Goal: Information Seeking & Learning: Learn about a topic

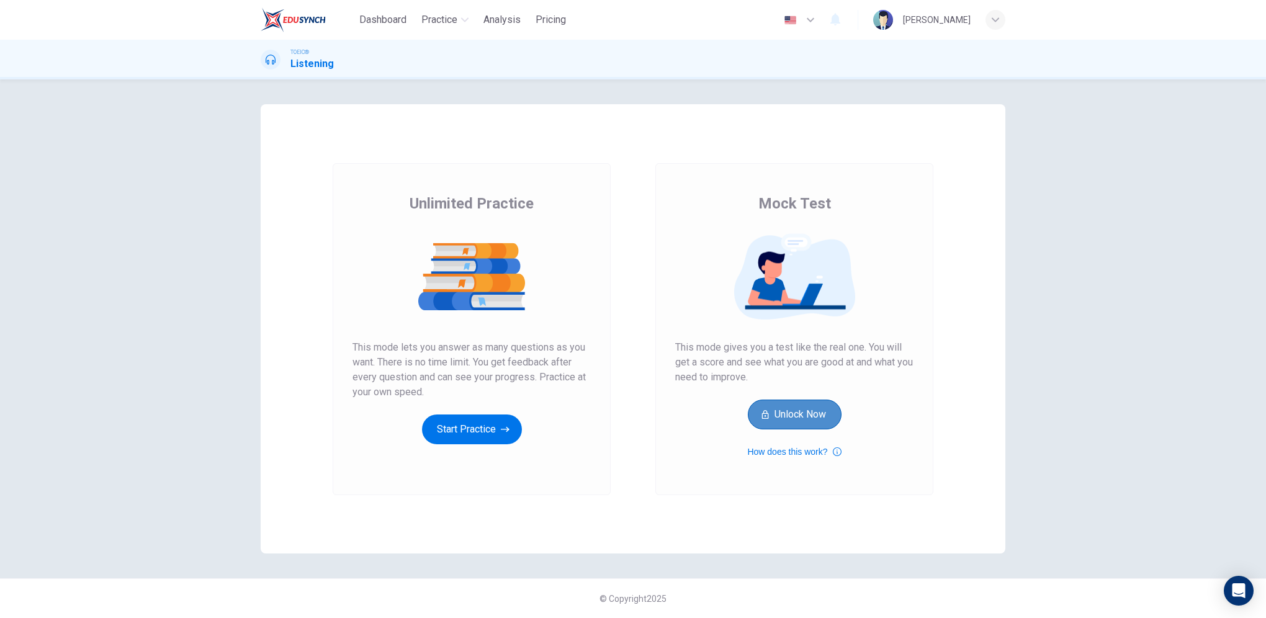
click at [787, 421] on button "Unlock Now" at bounding box center [795, 415] width 94 height 30
click at [480, 432] on button "Start Practice" at bounding box center [472, 430] width 100 height 30
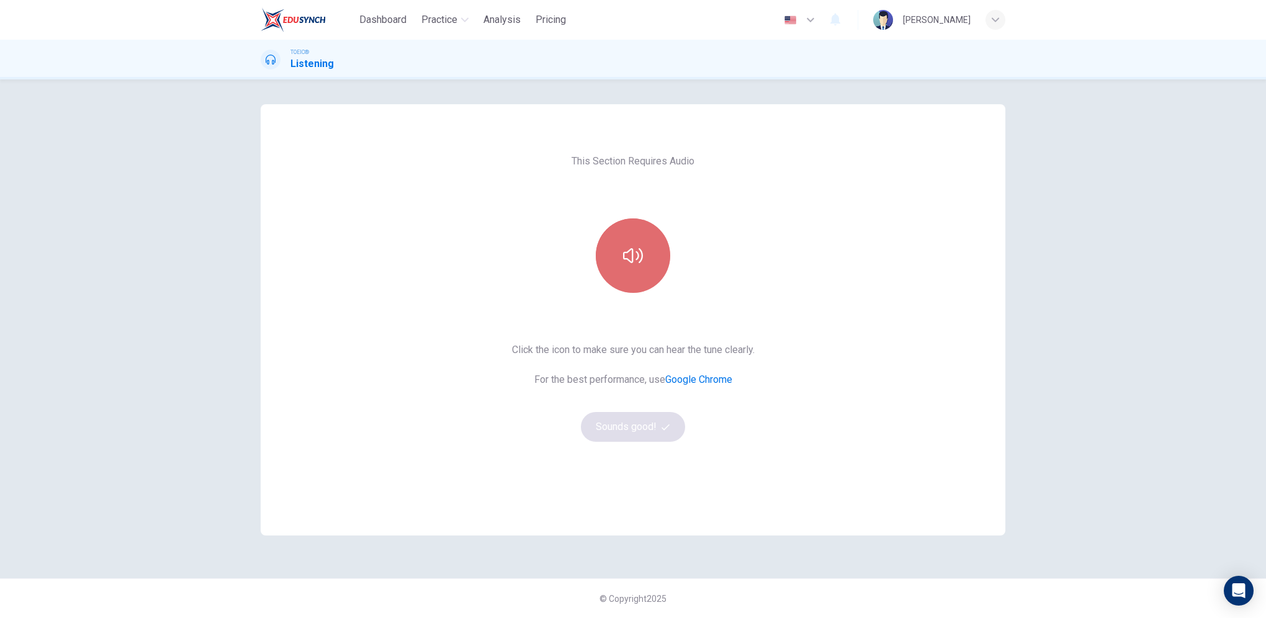
click at [636, 273] on button "button" at bounding box center [633, 255] width 74 height 74
click at [618, 432] on button "Sounds good!" at bounding box center [633, 427] width 104 height 30
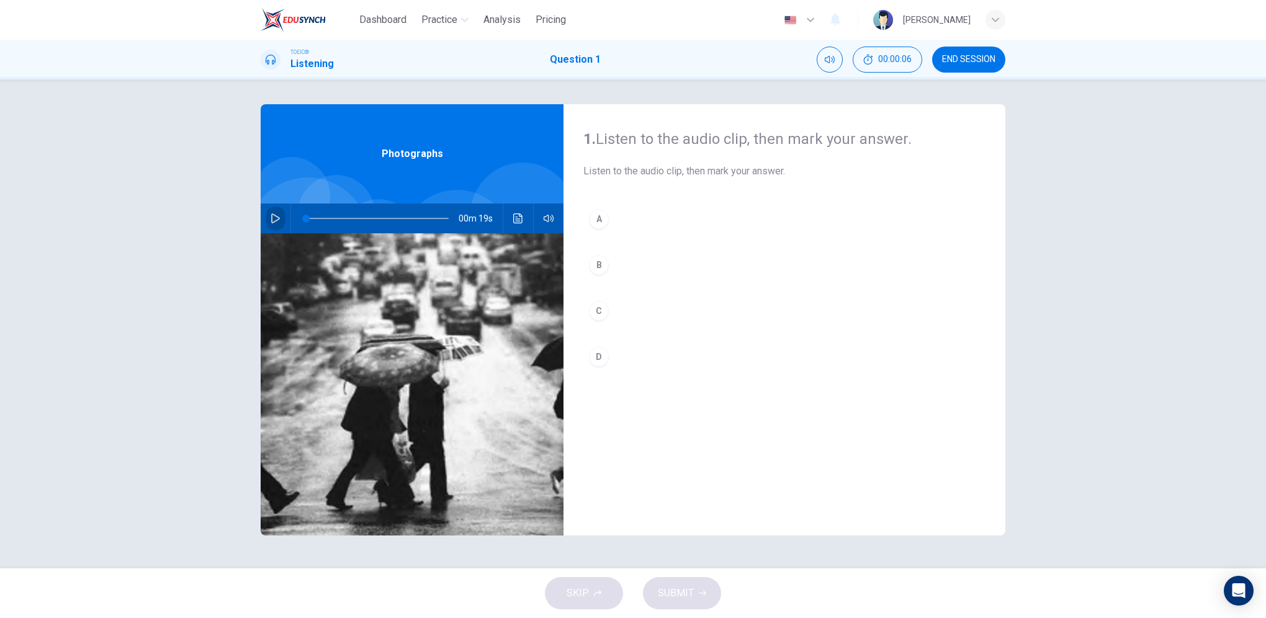
click at [279, 220] on icon "button" at bounding box center [276, 219] width 10 height 10
type input "0"
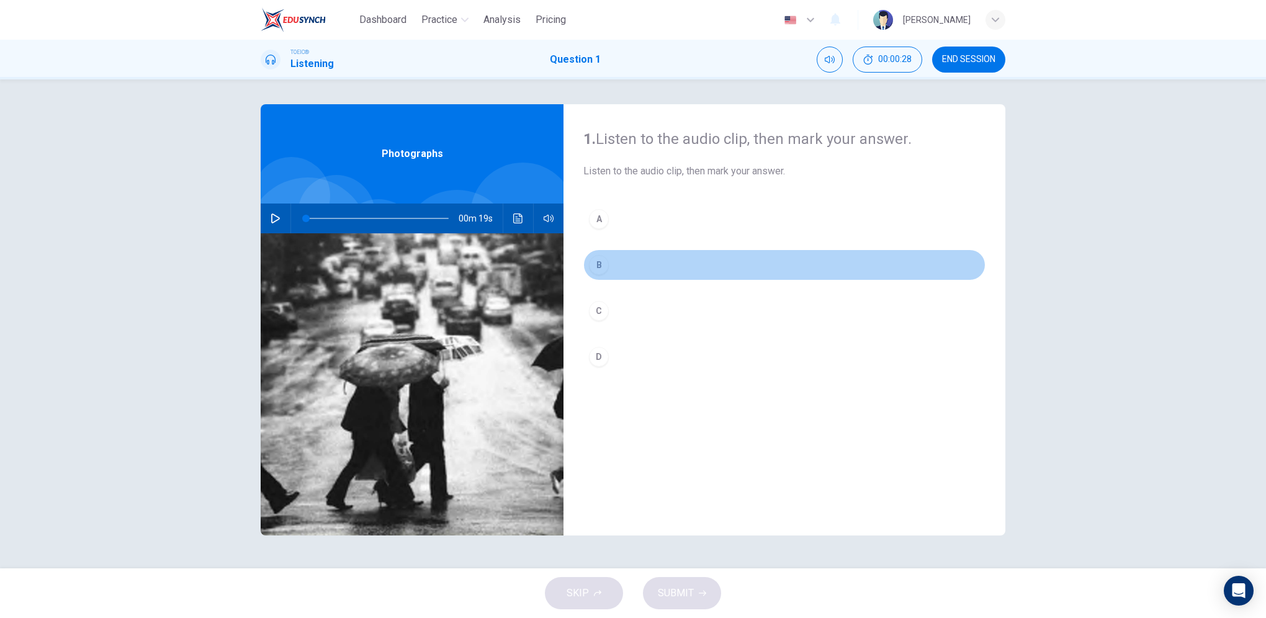
click at [603, 267] on div "B" at bounding box center [599, 265] width 20 height 20
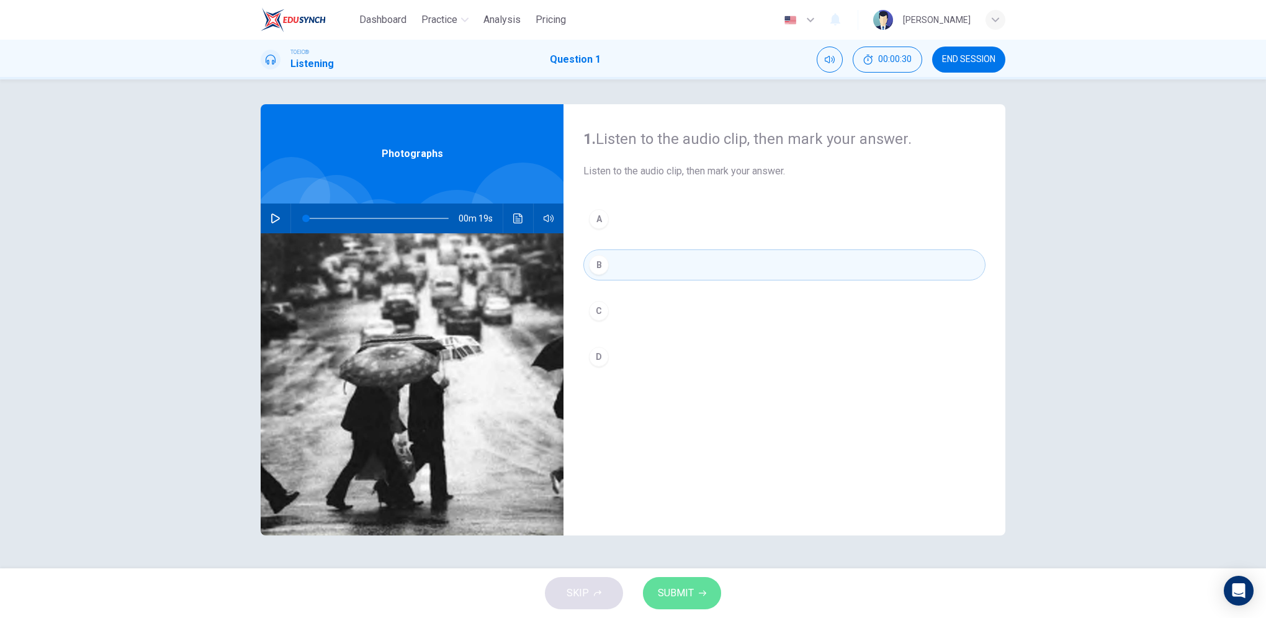
click at [680, 597] on span "SUBMIT" at bounding box center [676, 593] width 36 height 17
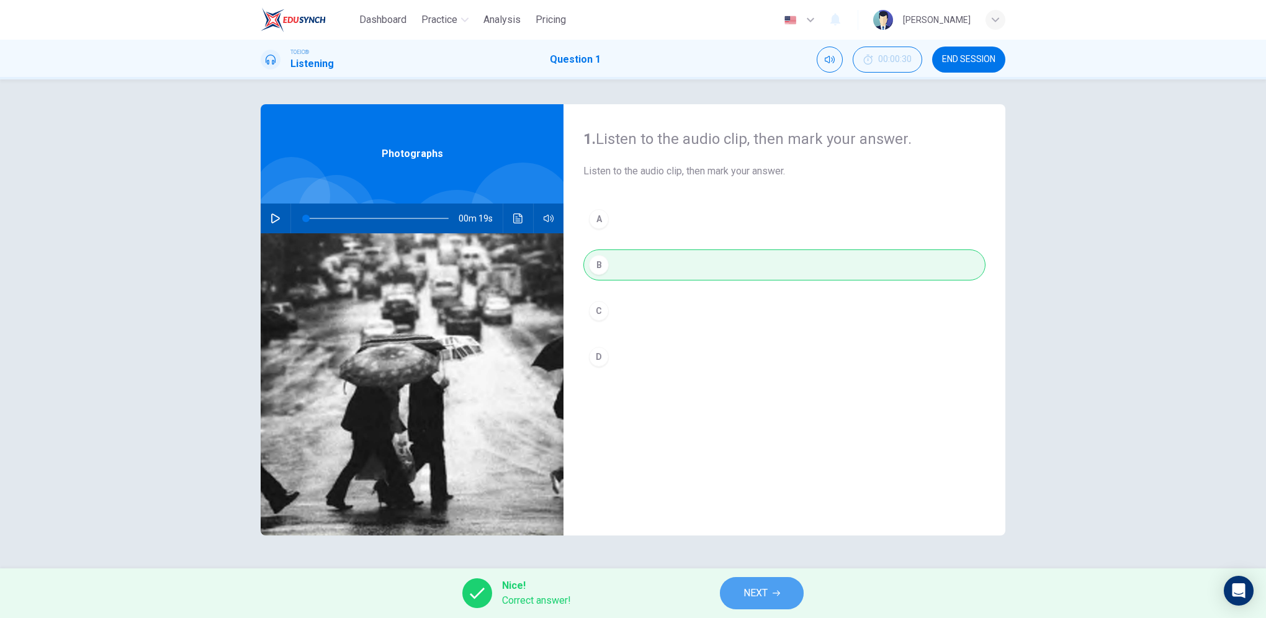
click at [763, 595] on span "NEXT" at bounding box center [756, 593] width 24 height 17
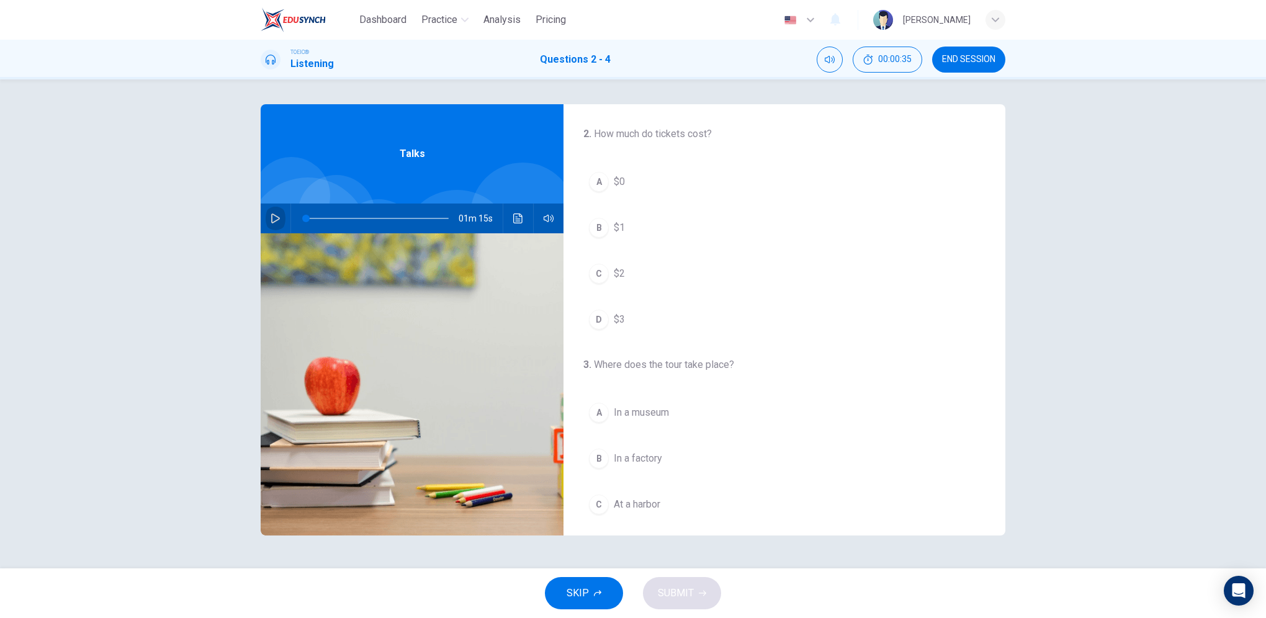
click at [273, 215] on icon "button" at bounding box center [275, 219] width 9 height 10
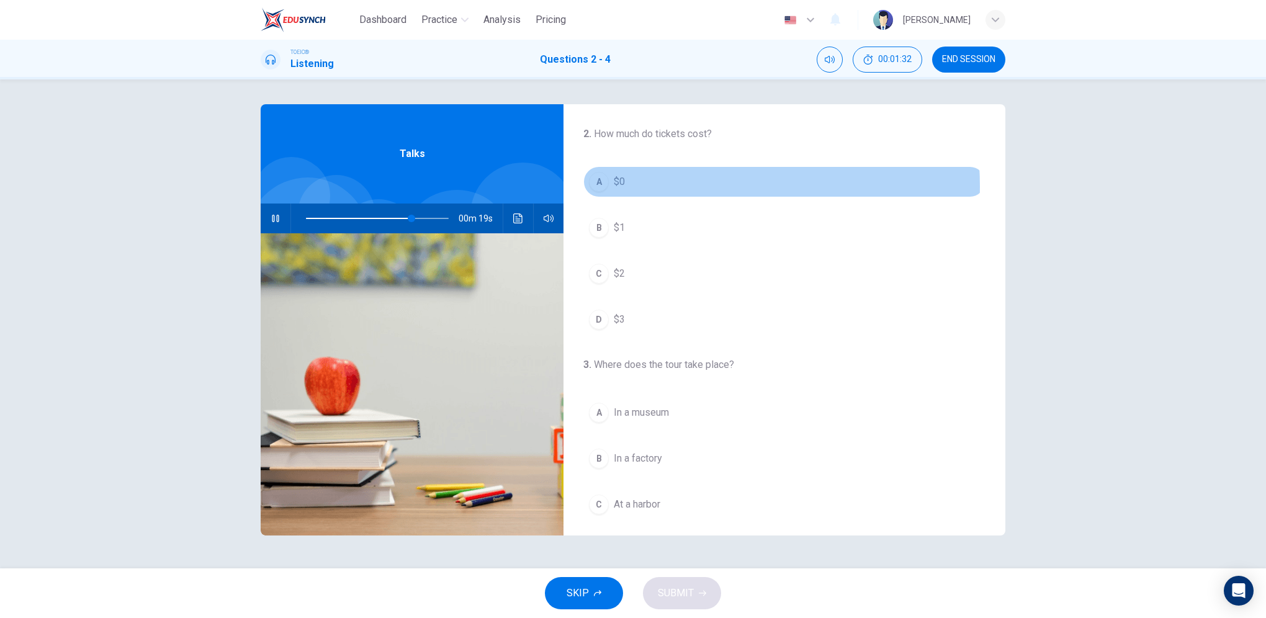
click at [660, 186] on button "A $0" at bounding box center [784, 181] width 402 height 31
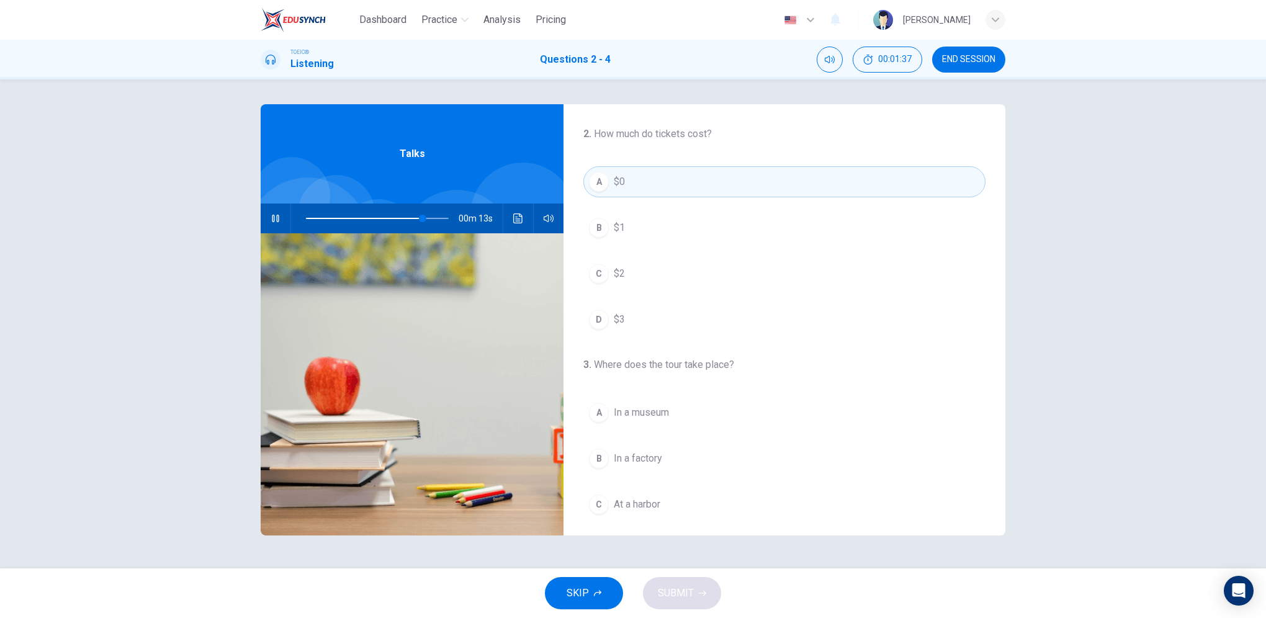
click at [595, 182] on div "A" at bounding box center [599, 182] width 20 height 20
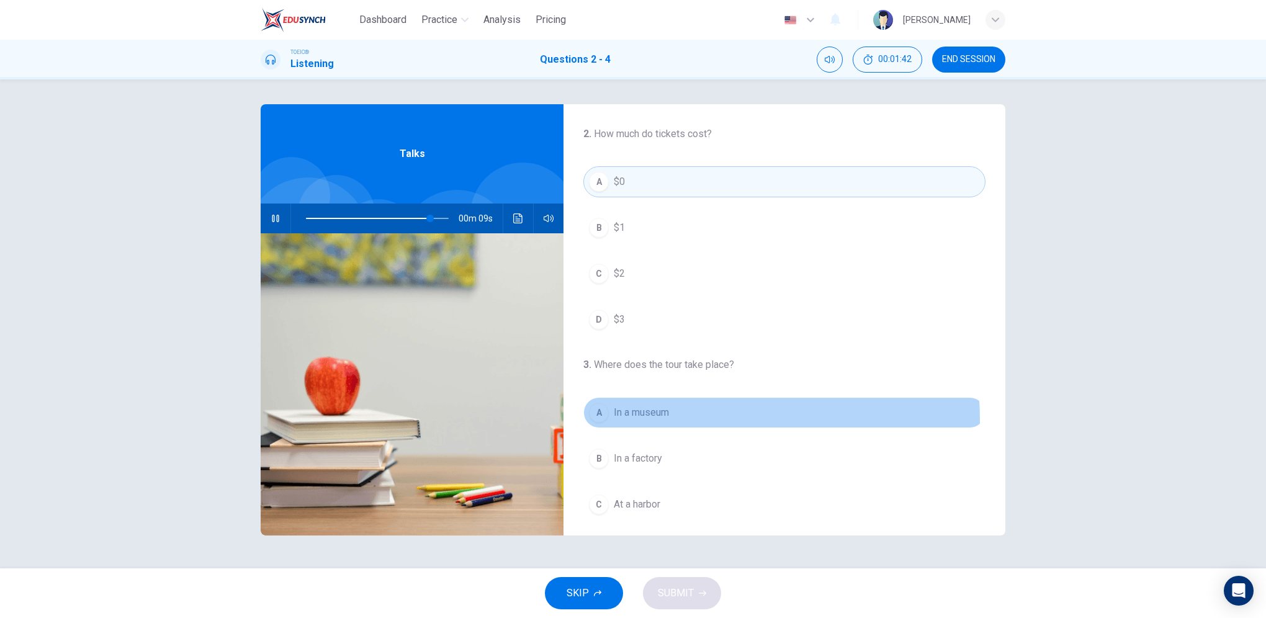
click at [669, 418] on span "In a museum" at bounding box center [641, 412] width 55 height 15
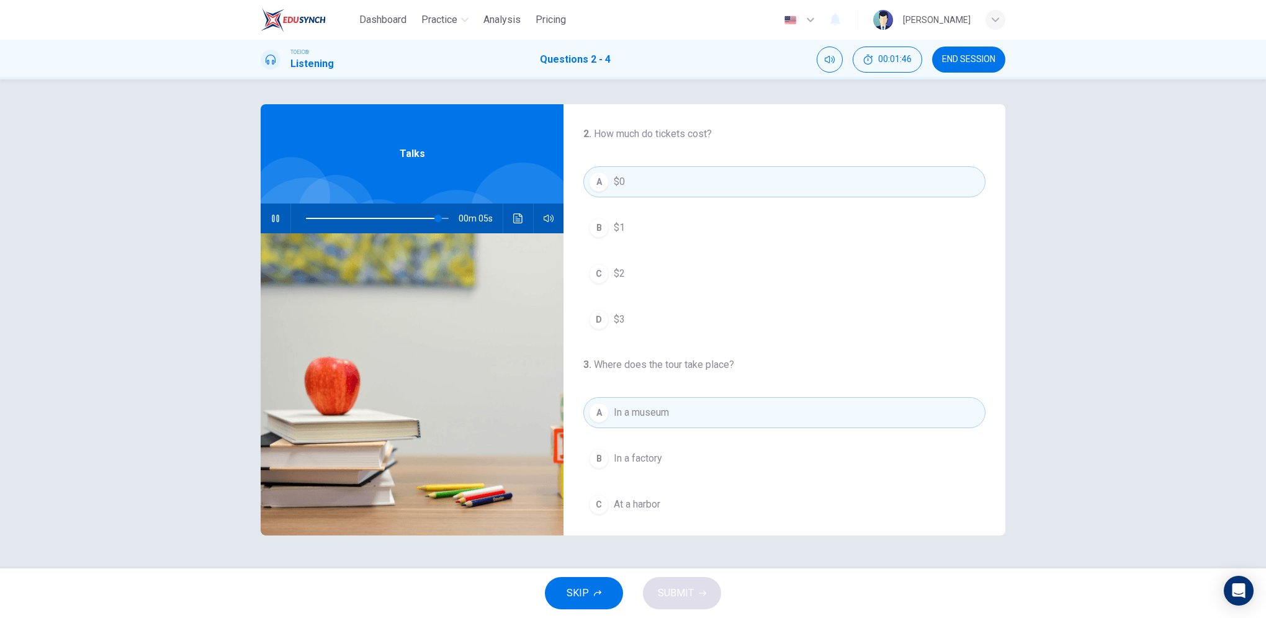
click at [755, 417] on button "A In a museum" at bounding box center [784, 412] width 402 height 31
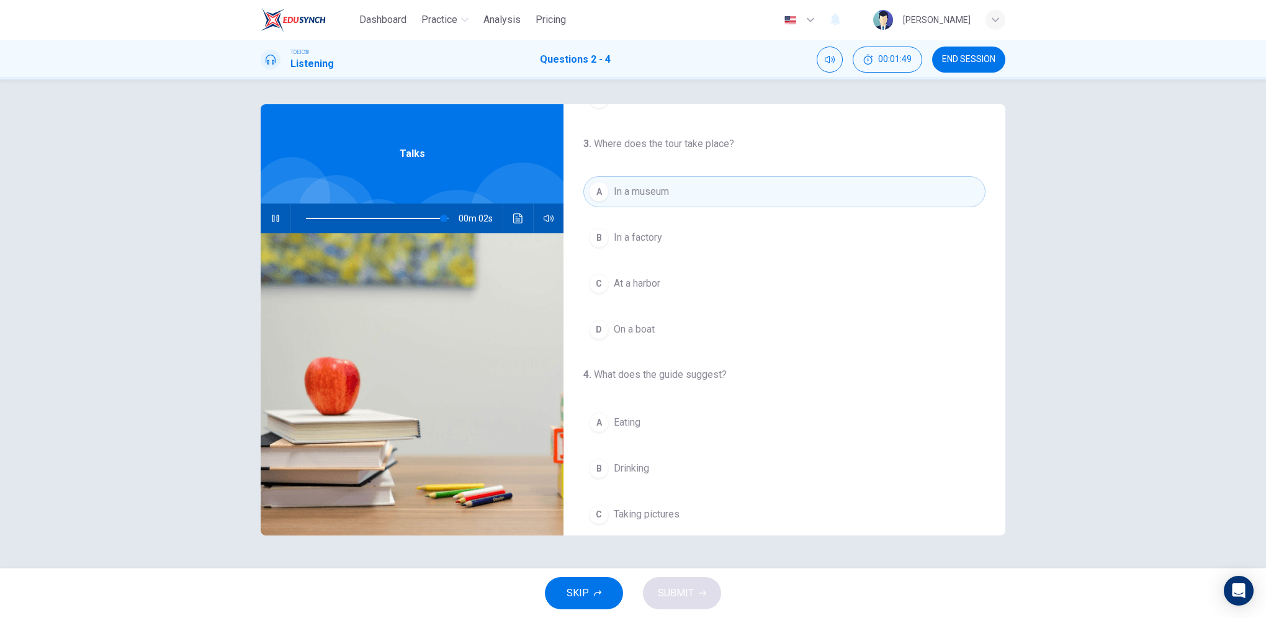
scroll to position [248, 0]
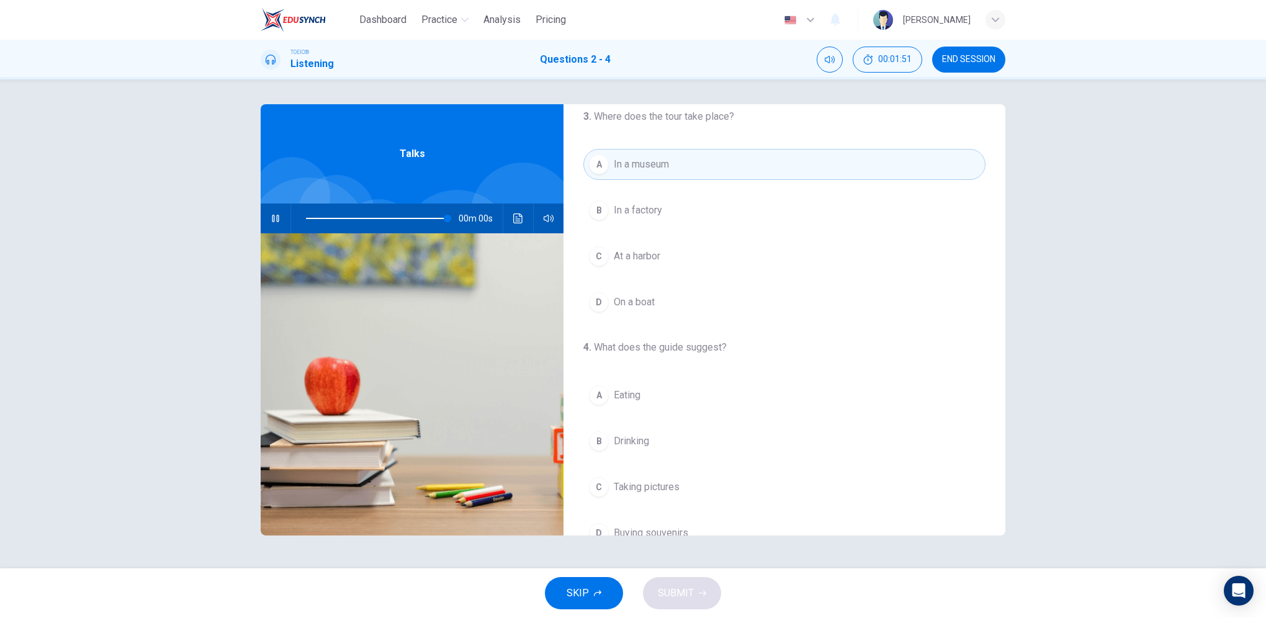
type input "0"
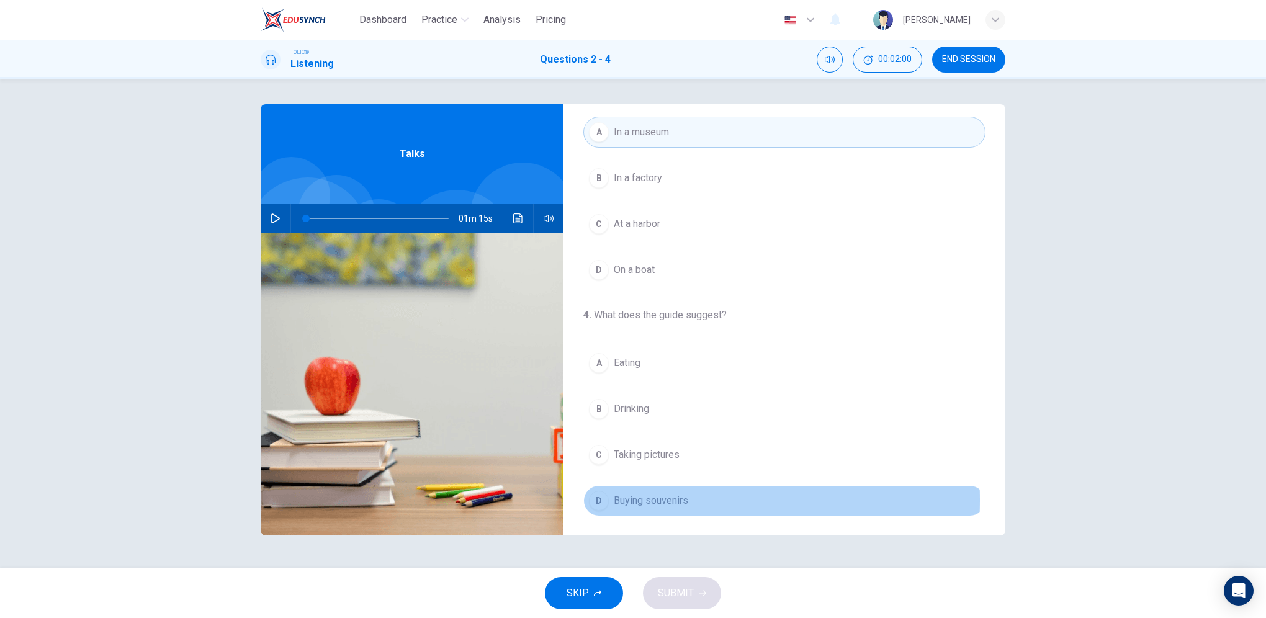
click at [611, 497] on button "D Buying souvenirs" at bounding box center [784, 500] width 402 height 31
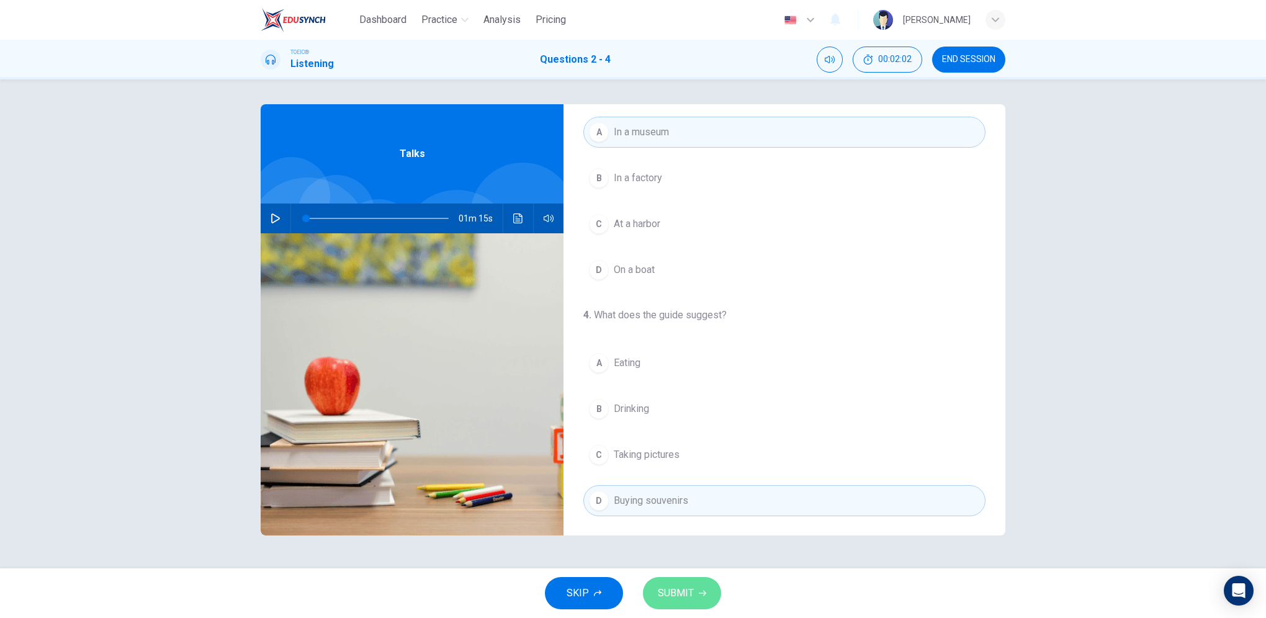
click at [700, 595] on icon "button" at bounding box center [702, 593] width 7 height 7
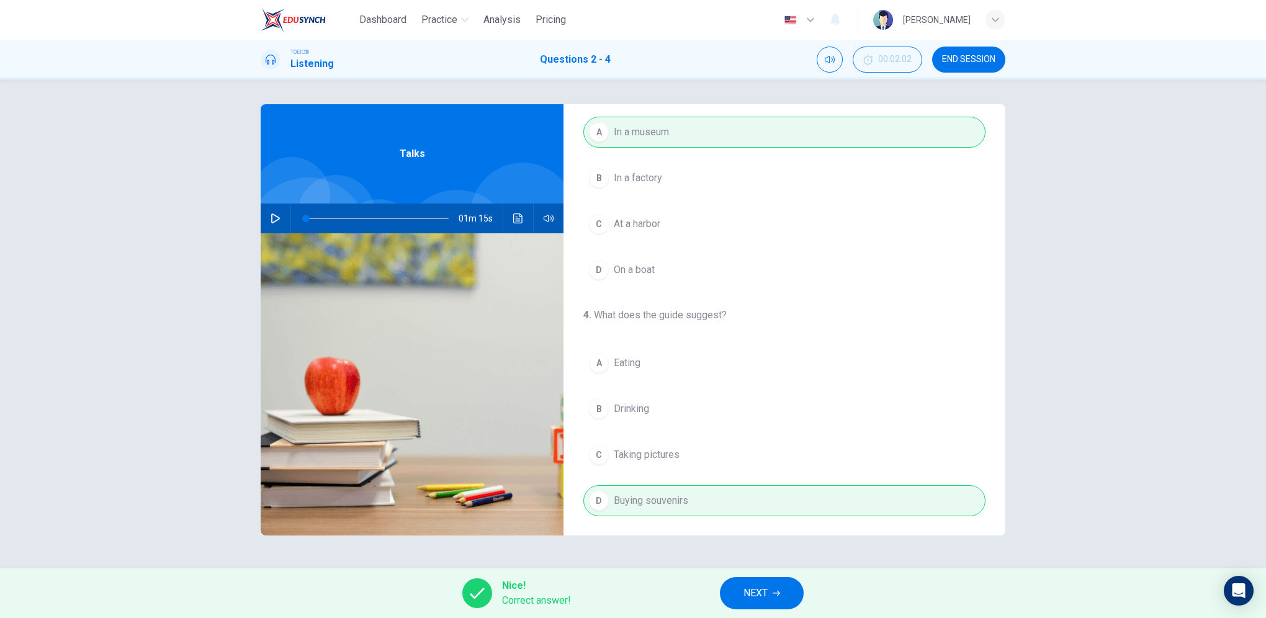
click at [752, 598] on span "NEXT" at bounding box center [756, 593] width 24 height 17
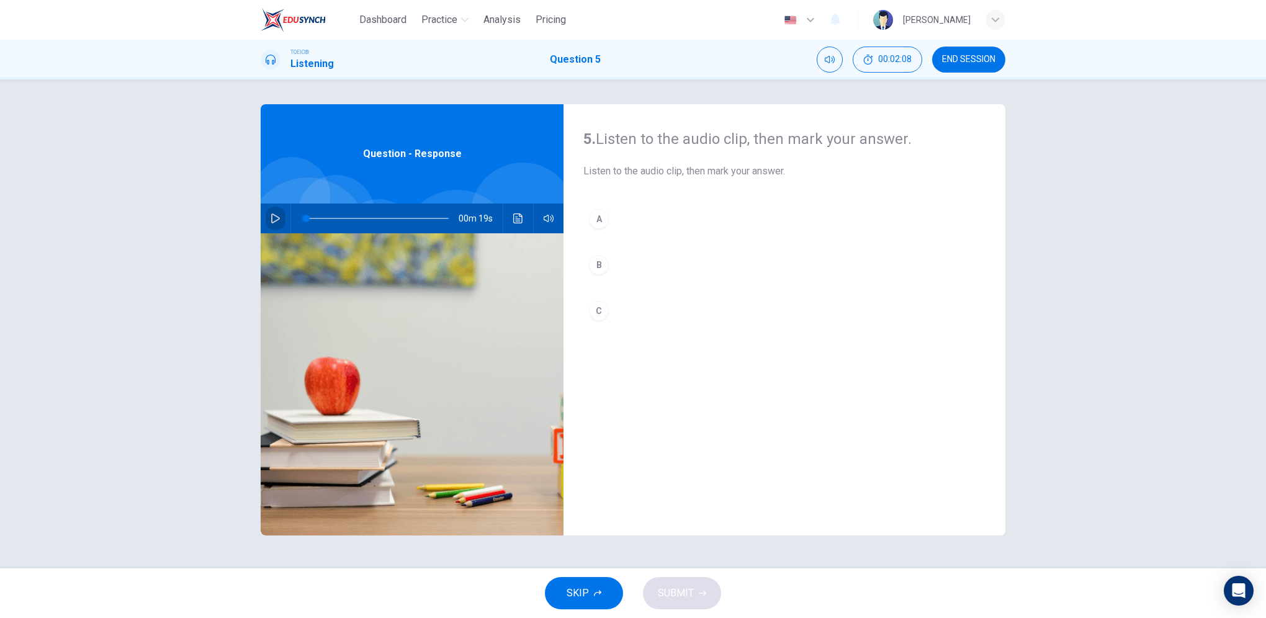
click at [266, 210] on button "button" at bounding box center [276, 219] width 20 height 30
click at [277, 216] on icon "button" at bounding box center [275, 219] width 9 height 10
click at [274, 214] on icon "button" at bounding box center [276, 219] width 10 height 10
type input "0"
click at [597, 266] on div "B" at bounding box center [599, 265] width 20 height 20
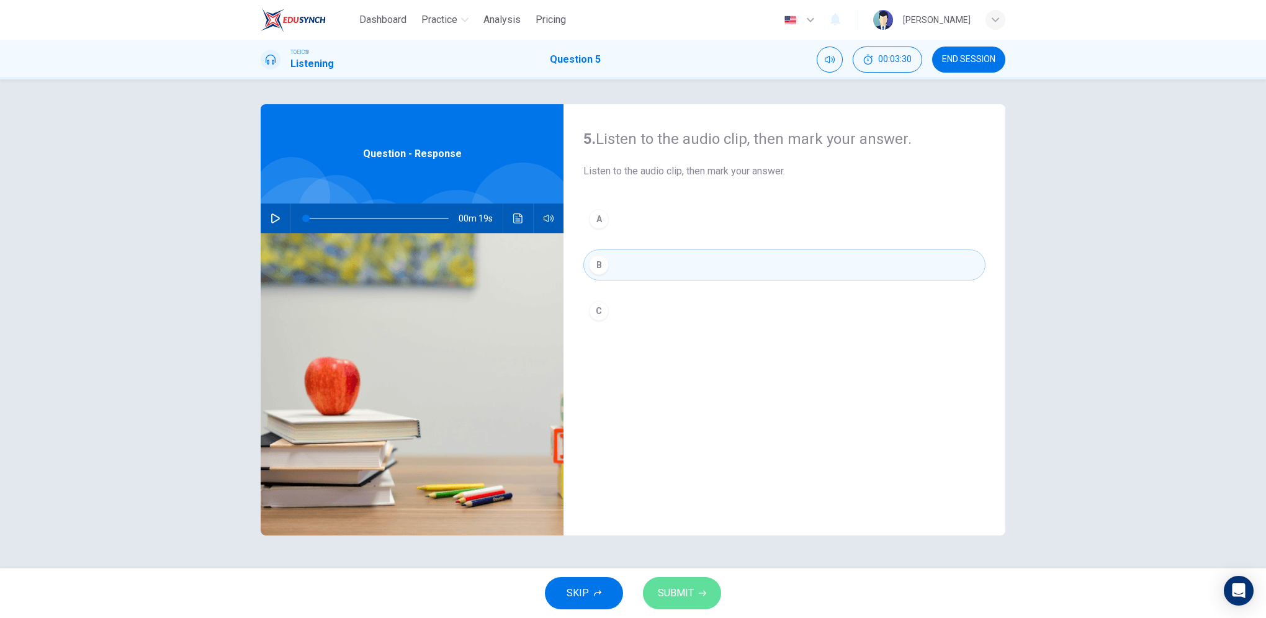
click at [683, 591] on span "SUBMIT" at bounding box center [676, 593] width 36 height 17
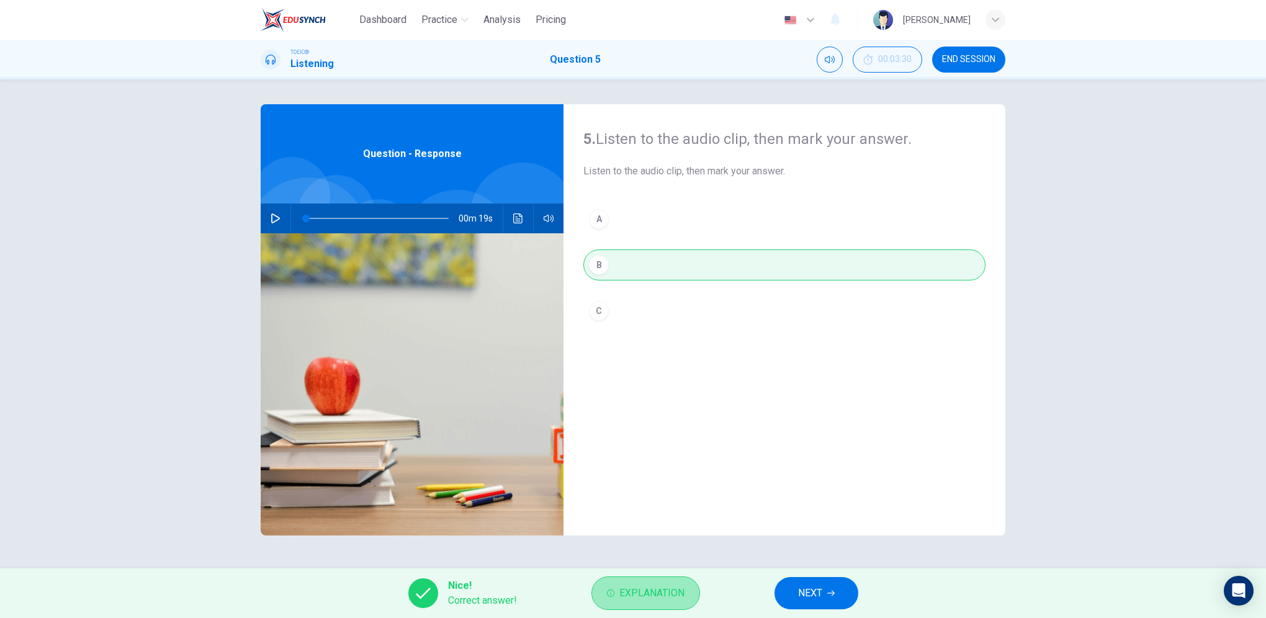
click at [662, 597] on span "Explanation" at bounding box center [651, 593] width 65 height 17
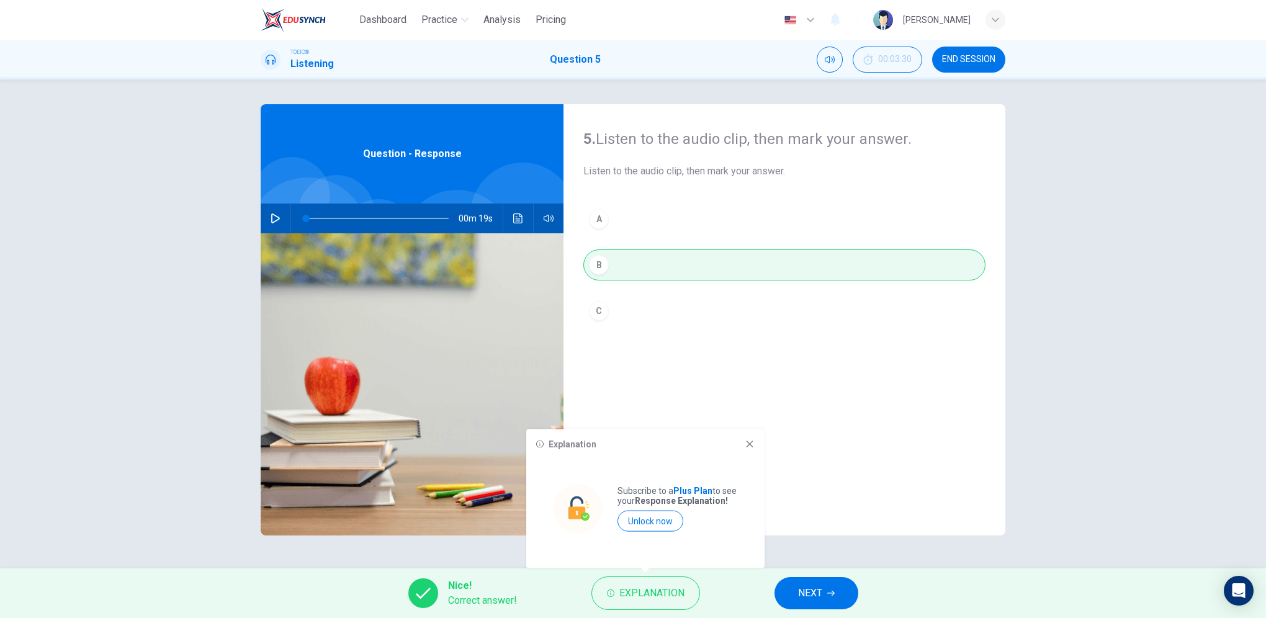
click at [755, 449] on div "Explanation Subscribe to a Plus Plan to see your Response Explanation! Unlock n…" at bounding box center [645, 499] width 238 height 139
click at [755, 446] on div "Explanation Subscribe to a Plus Plan to see your Response Explanation! Unlock n…" at bounding box center [645, 499] width 238 height 139
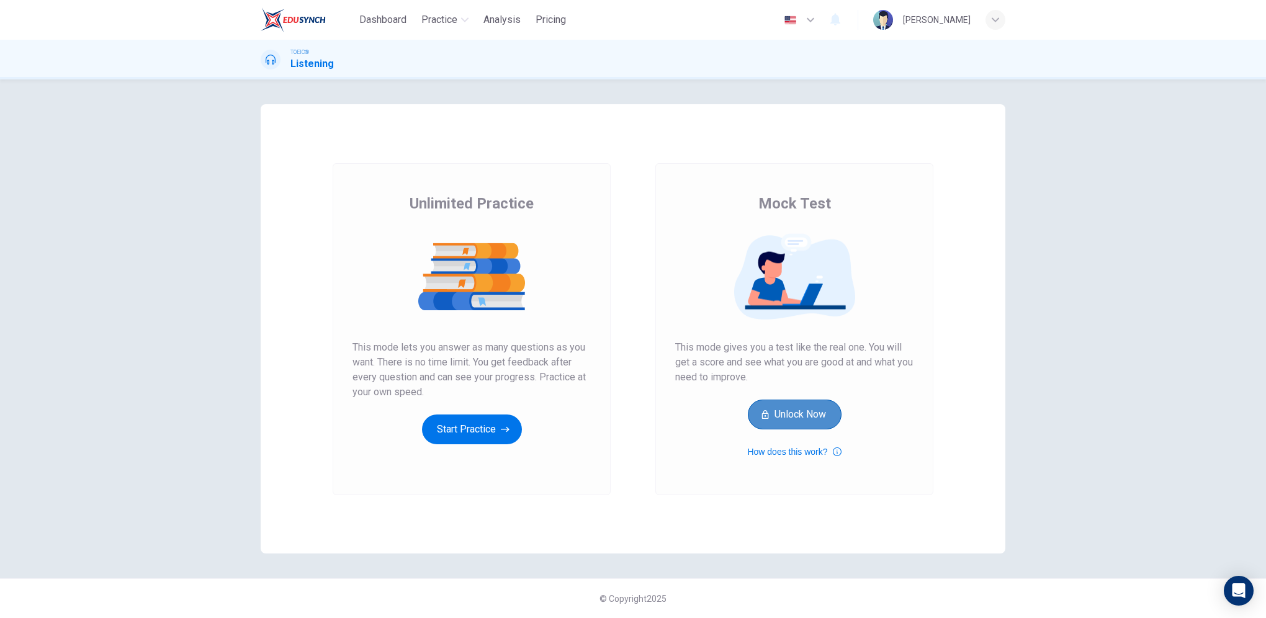
click at [791, 412] on button "Unlock Now" at bounding box center [795, 415] width 94 height 30
